Goal: Find specific page/section: Find specific page/section

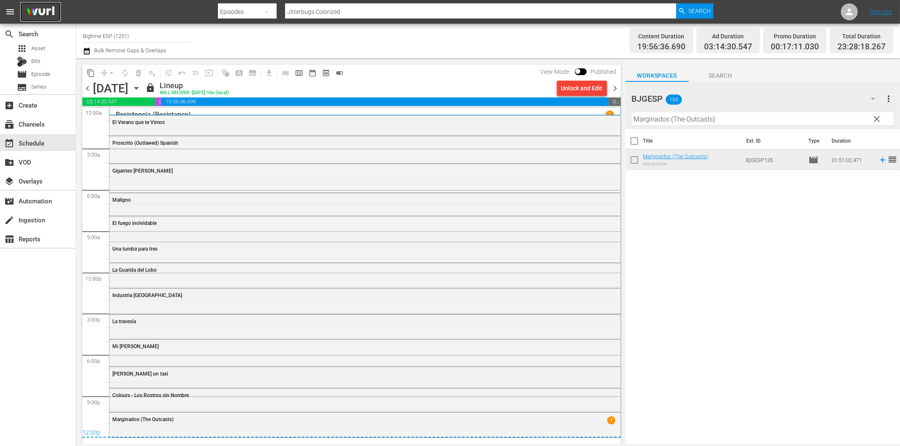
click at [44, 11] on img at bounding box center [40, 12] width 41 height 20
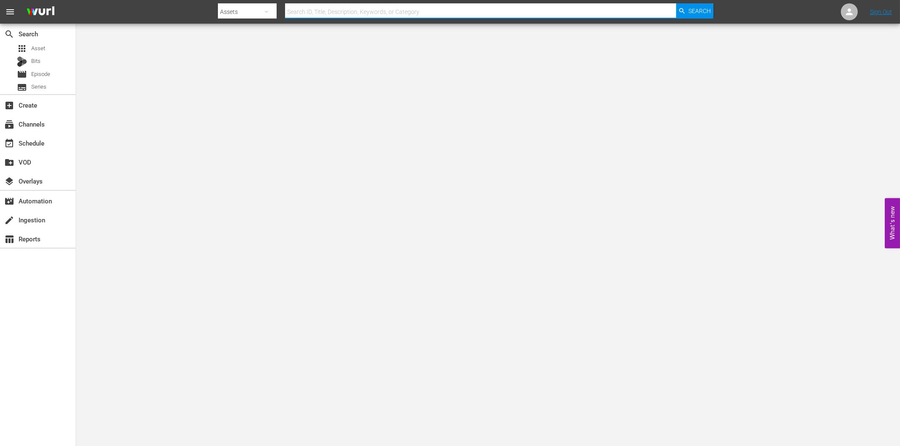
click at [306, 11] on input "text" at bounding box center [480, 12] width 391 height 20
type input "der rächer"
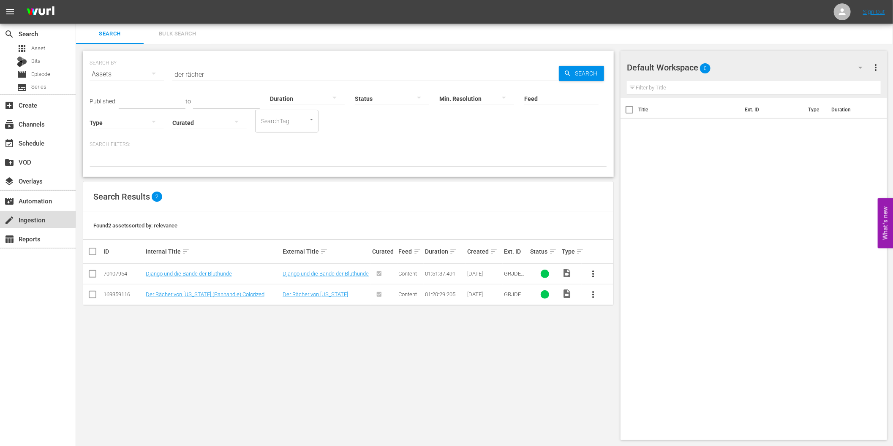
click at [26, 218] on div "create Ingestion" at bounding box center [23, 219] width 47 height 8
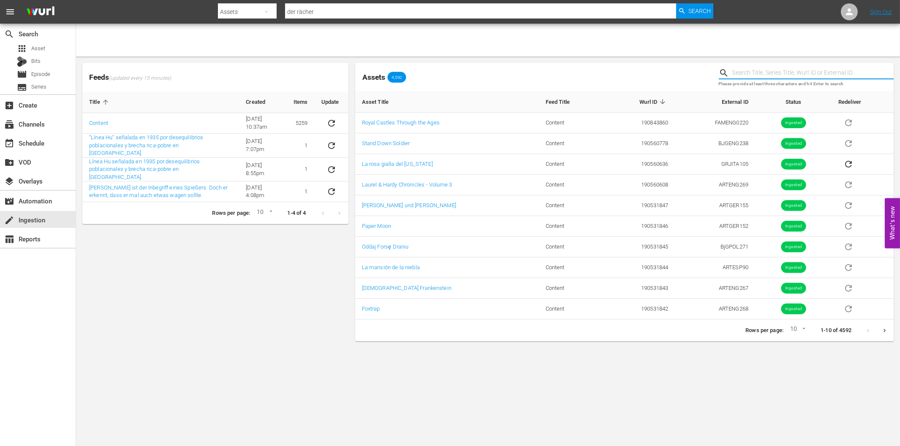
click at [757, 70] on input "text" at bounding box center [812, 73] width 161 height 13
type input "grjdeu91"
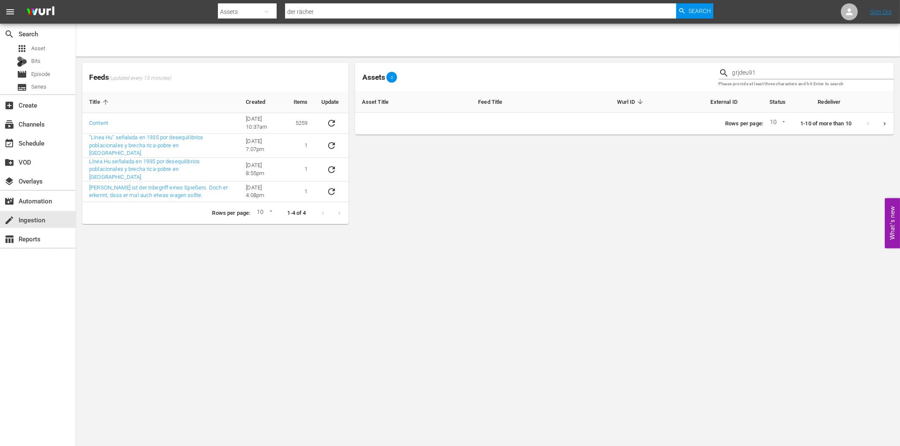
click at [742, 161] on div "Assets 0 grjdeu91 Please provide at least three characters and hit Enter to sea…" at bounding box center [624, 143] width 538 height 161
